Goal: Check status: Check status

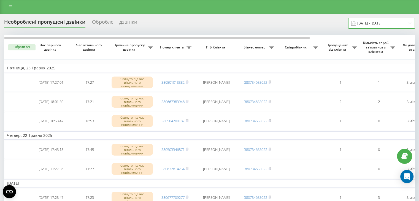
click at [393, 20] on input "[DATE] - [DATE]" at bounding box center [381, 23] width 67 height 11
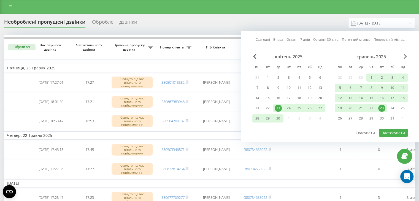
click at [404, 56] on span "Next Month" at bounding box center [404, 56] width 3 height 5
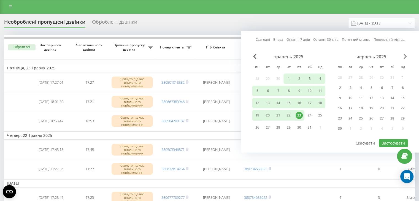
click at [404, 56] on span "Next Month" at bounding box center [404, 56] width 3 height 5
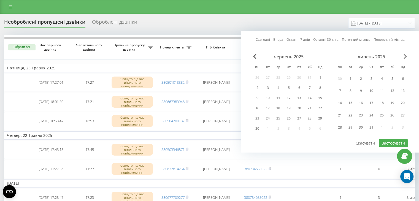
click at [404, 56] on span "Next Month" at bounding box center [404, 56] width 3 height 5
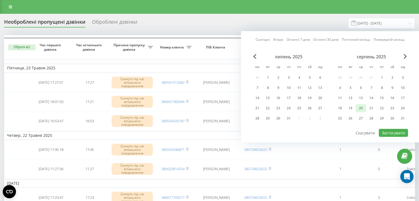
drag, startPoint x: 352, startPoint y: 107, endPoint x: 360, endPoint y: 108, distance: 7.7
click at [360, 108] on div "18 19 20 21 22 23 24" at bounding box center [370, 108] width 73 height 8
click at [360, 108] on div "20" at bounding box center [360, 108] width 7 height 7
click at [348, 108] on div "19" at bounding box center [349, 108] width 7 height 7
click at [396, 132] on button "Застосувати" at bounding box center [392, 133] width 29 height 8
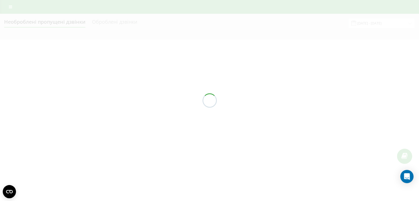
type input "[DATE] - [DATE]"
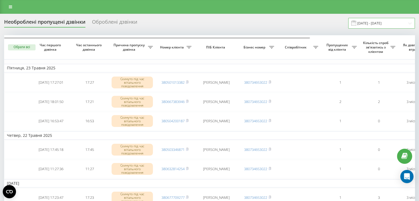
click at [393, 20] on input "[DATE] - [DATE]" at bounding box center [381, 23] width 67 height 11
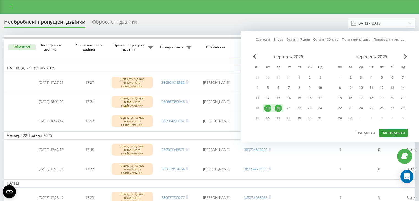
click at [384, 131] on button "Застосувати" at bounding box center [392, 133] width 29 height 8
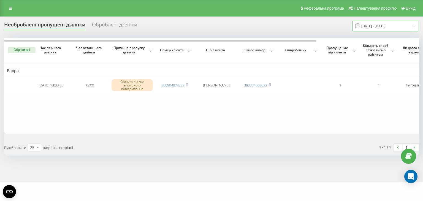
click at [383, 24] on input "[DATE] - [DATE]" at bounding box center [385, 26] width 67 height 11
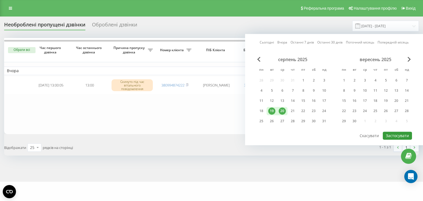
click at [387, 134] on button "Застосувати" at bounding box center [397, 136] width 29 height 8
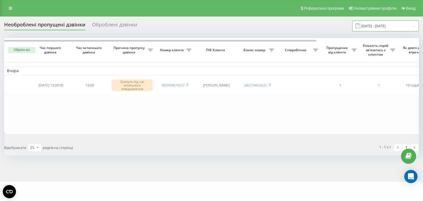
click at [386, 27] on input "[DATE] - [DATE]" at bounding box center [385, 26] width 67 height 11
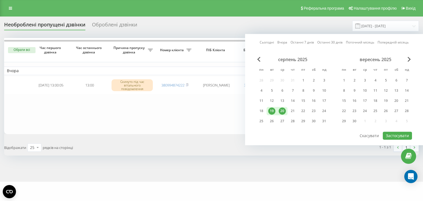
click at [281, 107] on div "20" at bounding box center [282, 111] width 10 height 8
click at [394, 133] on button "Застосувати" at bounding box center [397, 136] width 29 height 8
type input "20.08.2025 - 20.08.2025"
